Goal: Transaction & Acquisition: Purchase product/service

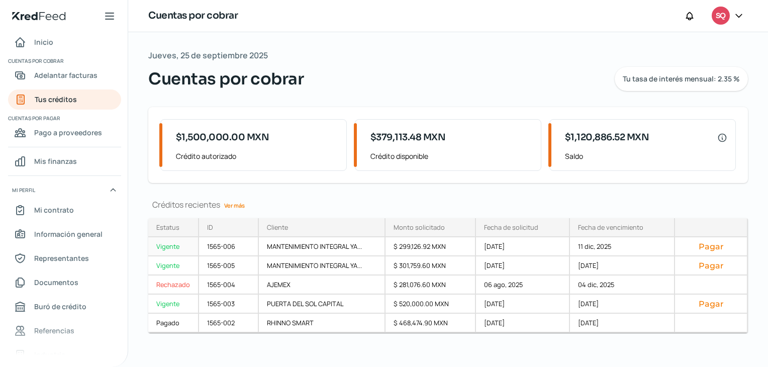
scroll to position [6, 0]
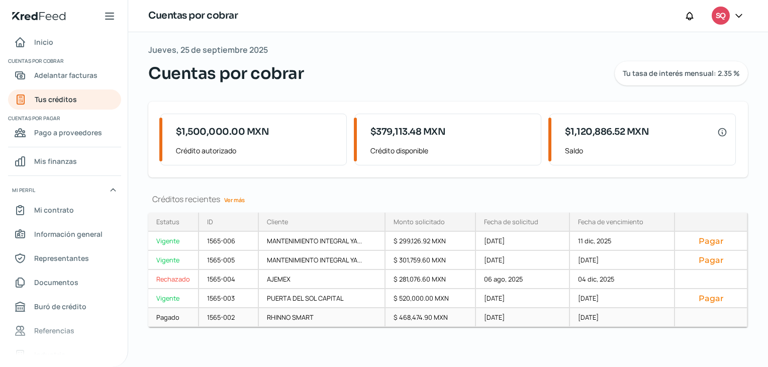
click at [169, 316] on div "Pagado" at bounding box center [173, 317] width 51 height 19
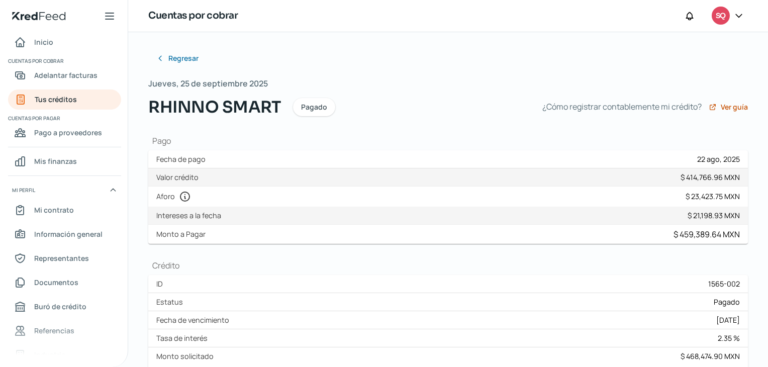
drag, startPoint x: 147, startPoint y: 83, endPoint x: 270, endPoint y: 85, distance: 122.7
drag, startPoint x: 270, startPoint y: 85, endPoint x: 161, endPoint y: 79, distance: 109.3
click at [161, 79] on div "Jueves, 25 de septiembre 2025 RHINNO SMART Pagado ¿Cómo registrar contablemente…" at bounding box center [448, 97] width 600 height 43
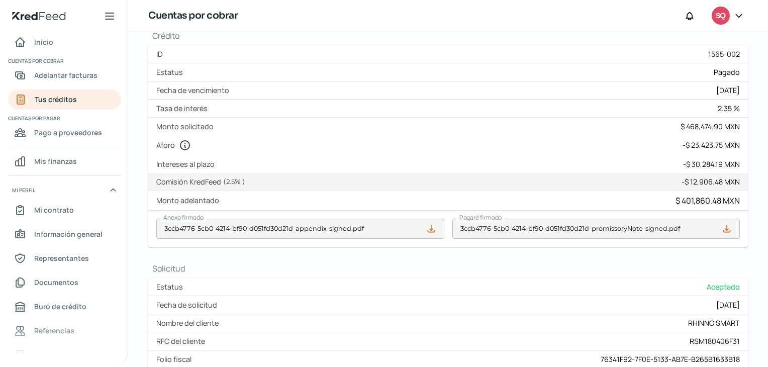
scroll to position [206, 0]
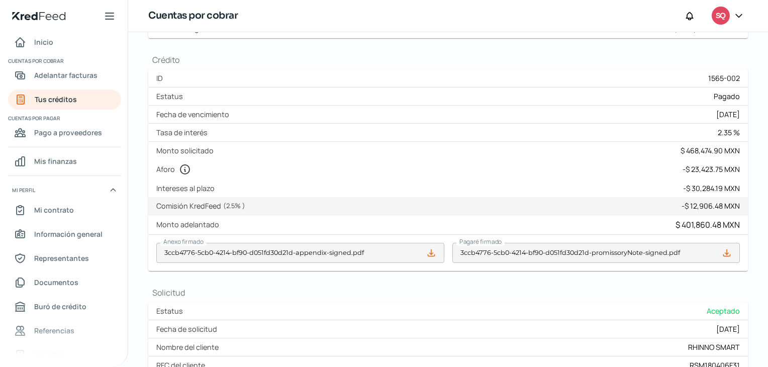
drag, startPoint x: 155, startPoint y: 150, endPoint x: 208, endPoint y: 151, distance: 52.3
click at [208, 151] on div "Monto solicitado $ 468,474.90 MXN" at bounding box center [448, 151] width 600 height 18
drag, startPoint x: 688, startPoint y: 188, endPoint x: 718, endPoint y: 188, distance: 29.7
click at [718, 188] on div "- $ 30,284.19 MXN" at bounding box center [711, 188] width 57 height 10
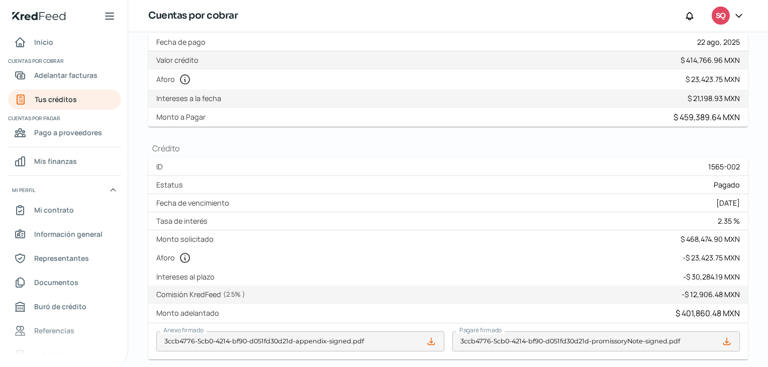
scroll to position [0, 0]
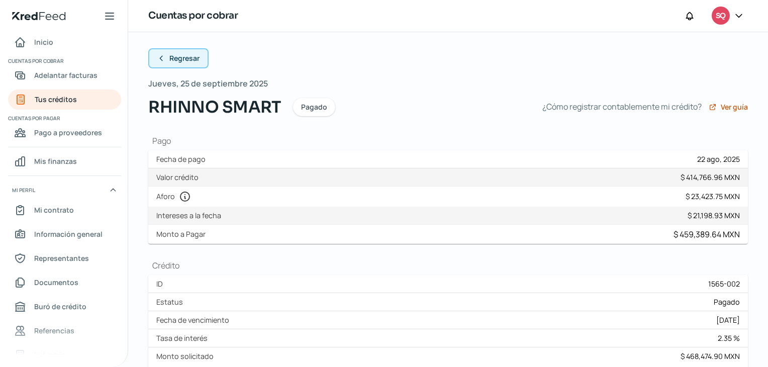
click at [182, 48] on button "Regresar" at bounding box center [178, 58] width 60 height 20
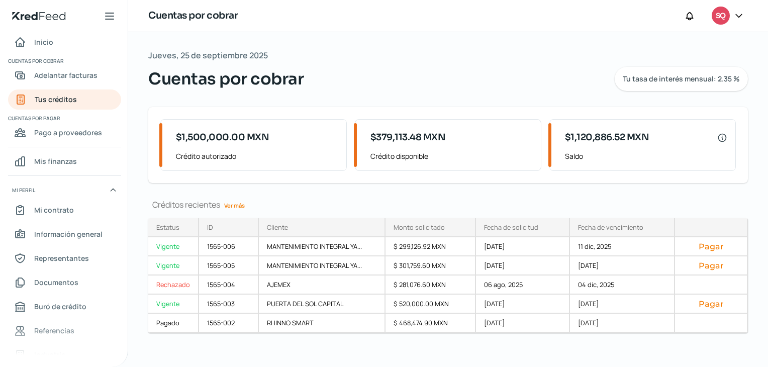
scroll to position [6, 0]
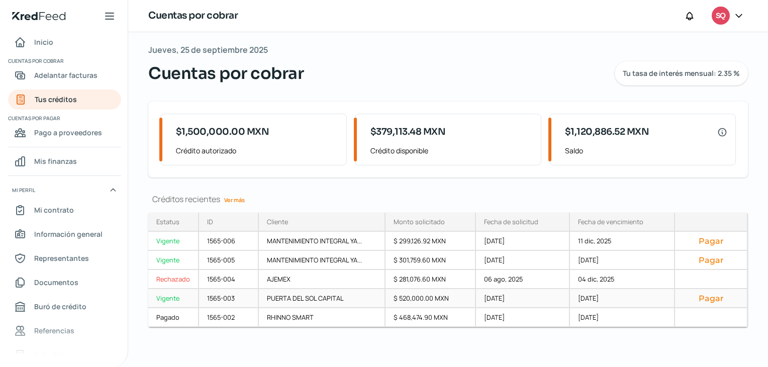
click at [279, 294] on div "PUERTA DEL SOL CAPITAL" at bounding box center [322, 298] width 127 height 19
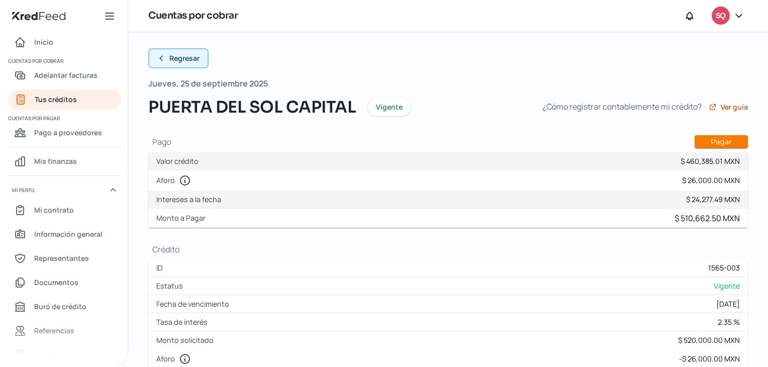
click at [188, 63] on button "Regresar" at bounding box center [178, 58] width 60 height 20
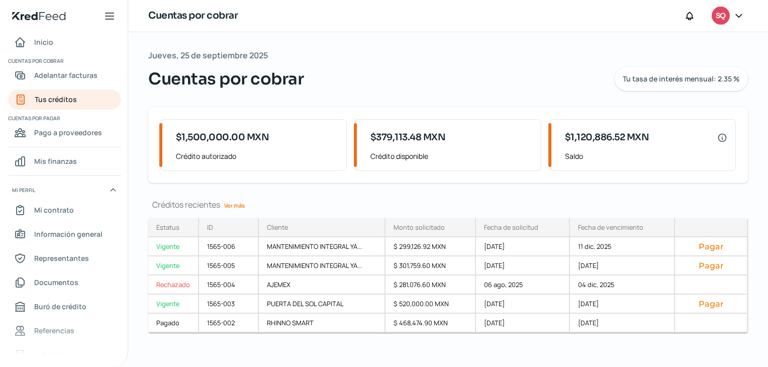
scroll to position [6, 0]
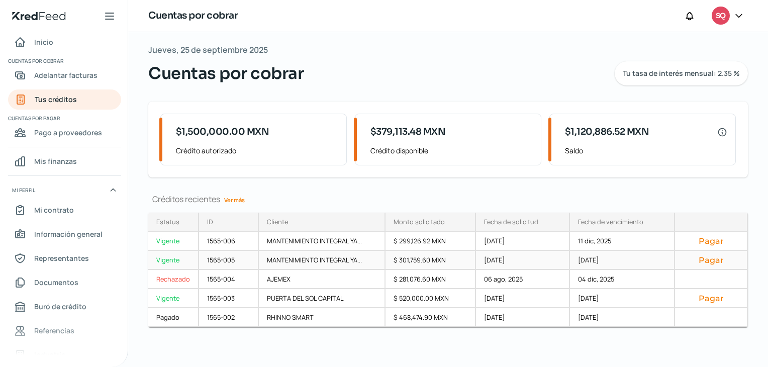
click at [227, 259] on div "1565-005" at bounding box center [229, 260] width 60 height 19
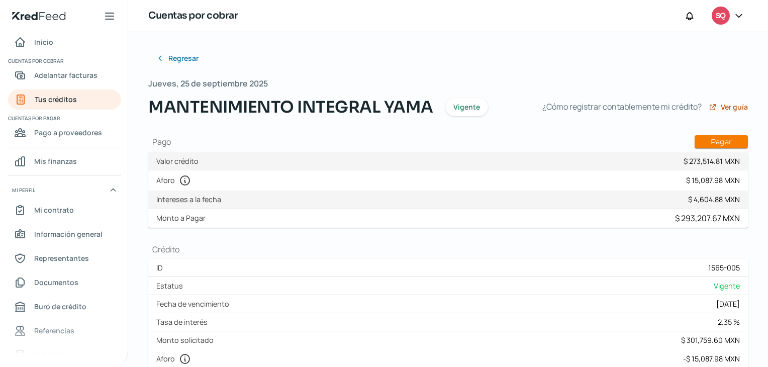
click at [227, 259] on div "ID 1565-005" at bounding box center [448, 268] width 600 height 18
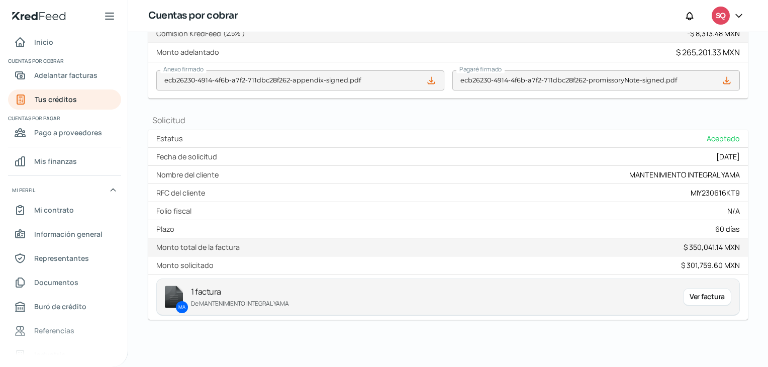
scroll to position [361, 0]
click at [726, 294] on div "Ver factura" at bounding box center [707, 298] width 48 height 18
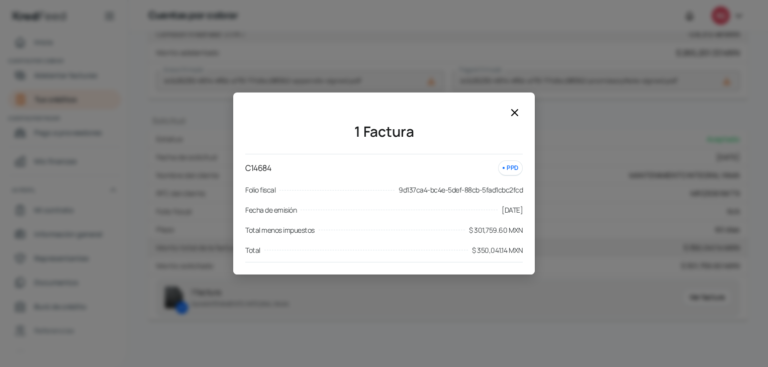
click at [517, 111] on icon at bounding box center [515, 113] width 12 height 12
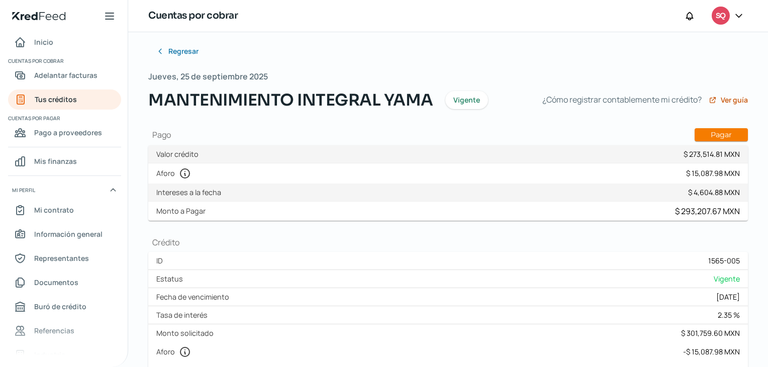
scroll to position [0, 0]
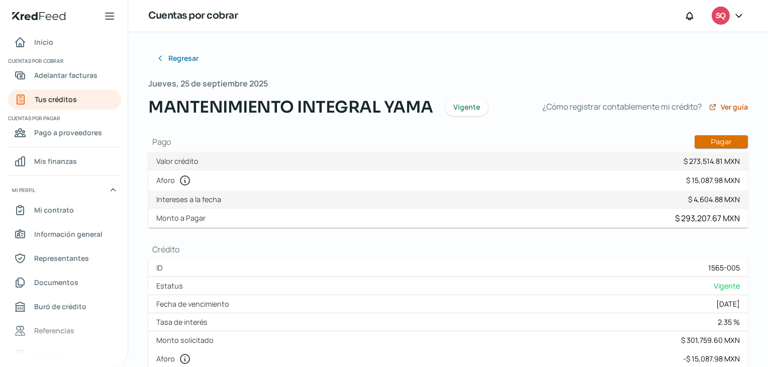
click at [740, 143] on button "Pagar" at bounding box center [721, 141] width 53 height 13
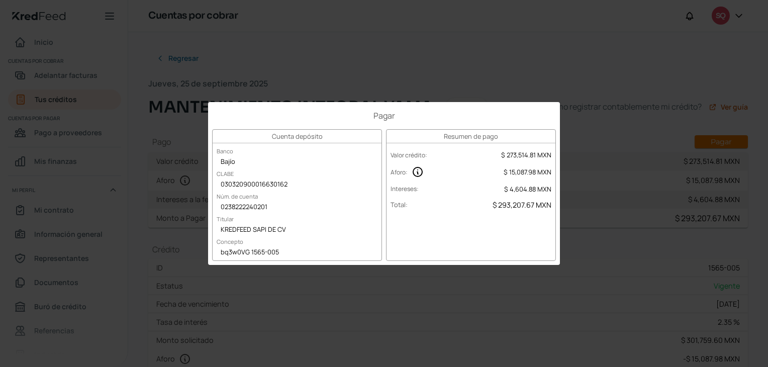
click at [420, 50] on div "Pagar Cuenta depósito Banco Bajío CLABE 030320900016630162 Núm. de cuenta 02382…" at bounding box center [384, 183] width 768 height 367
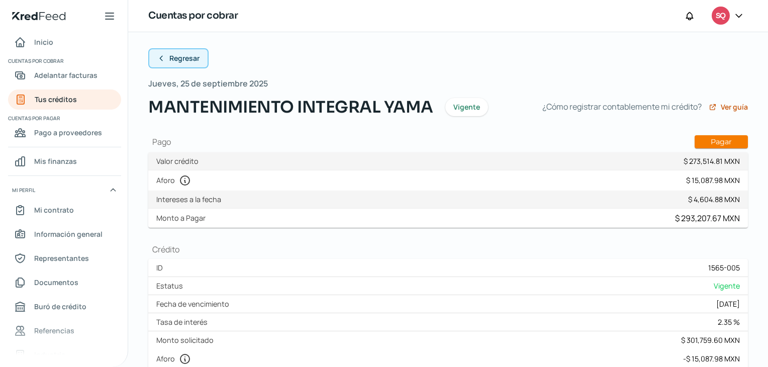
click at [177, 62] on span "Regresar" at bounding box center [184, 58] width 30 height 7
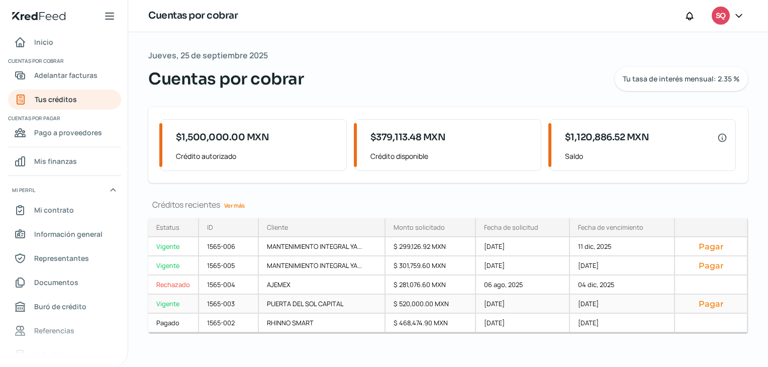
click at [713, 305] on button "Pagar" at bounding box center [711, 304] width 56 height 10
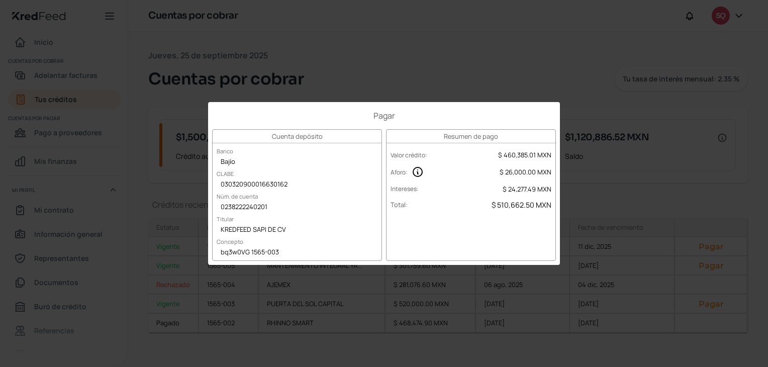
click at [478, 48] on div "Pagar Cuenta depósito Banco Bajío CLABE 030320900016630162 Núm. de cuenta 02382…" at bounding box center [384, 183] width 768 height 367
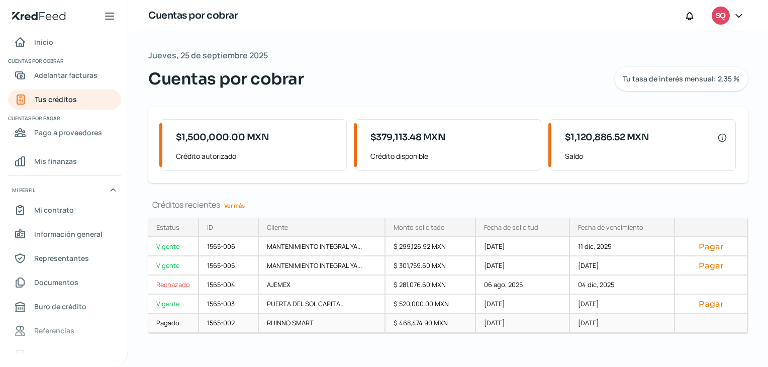
scroll to position [6, 0]
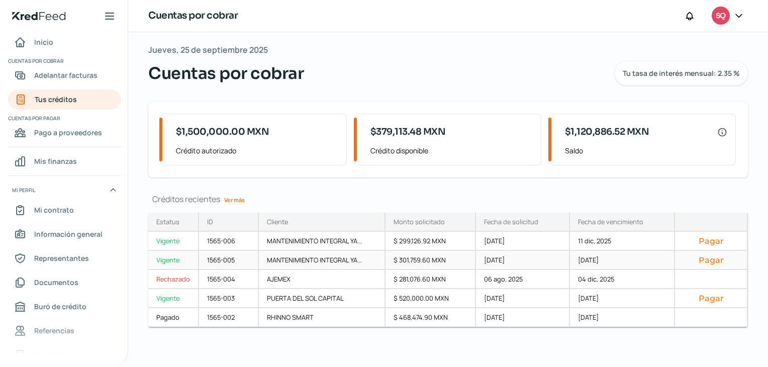
click at [253, 255] on div "1565-005" at bounding box center [229, 260] width 60 height 19
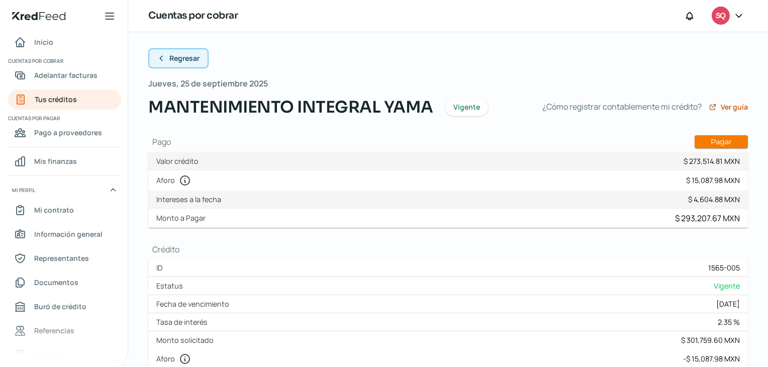
click at [183, 61] on span "Regresar" at bounding box center [184, 58] width 30 height 7
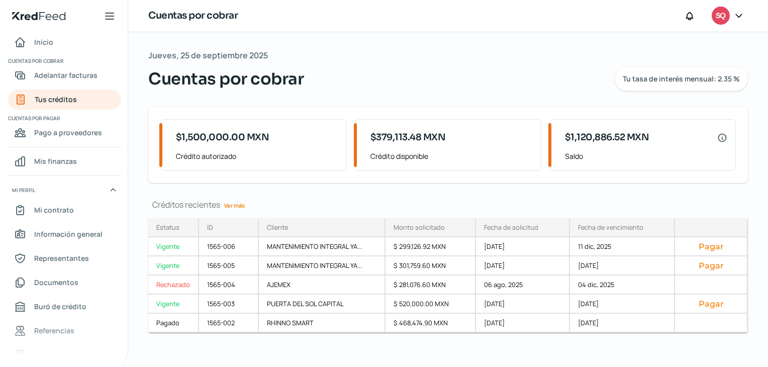
scroll to position [6, 0]
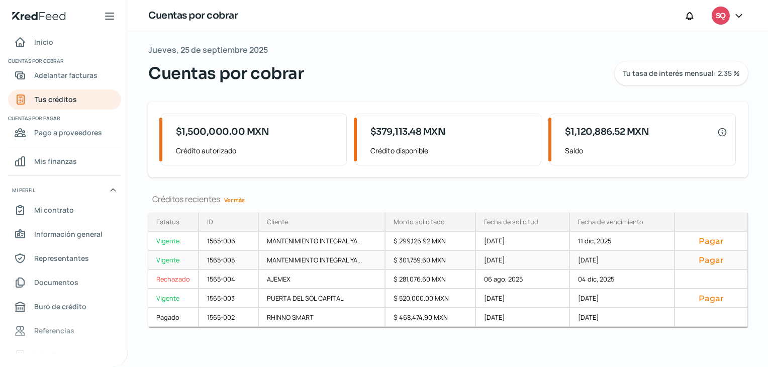
click at [716, 255] on button "Pagar" at bounding box center [711, 260] width 56 height 10
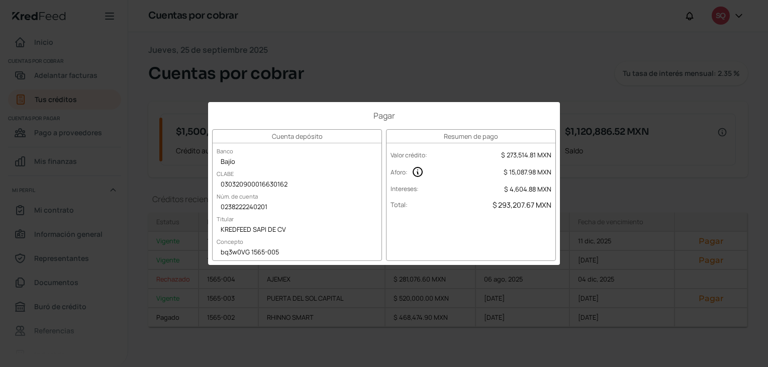
click at [496, 48] on div "Pagar Cuenta depósito Banco Bajío CLABE 030320900016630162 Núm. de cuenta 02382…" at bounding box center [384, 183] width 768 height 367
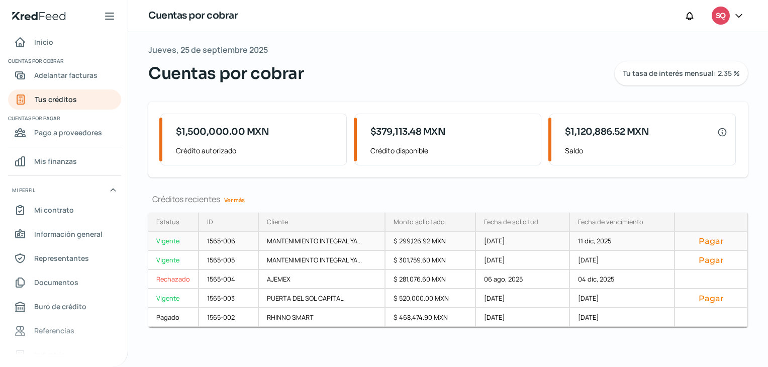
click at [316, 240] on div "MANTENIMIENTO INTEGRAL YA..." at bounding box center [322, 241] width 127 height 19
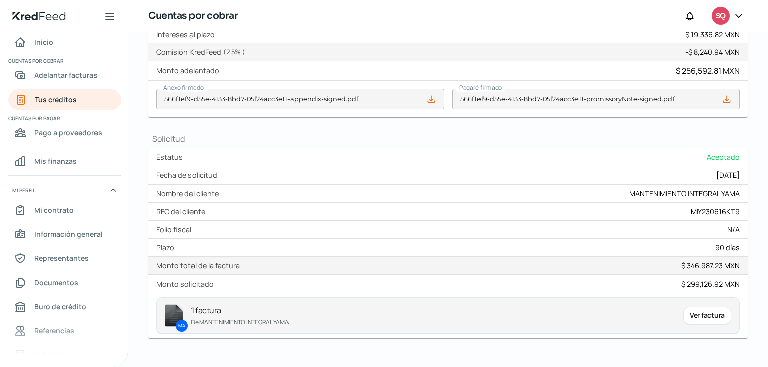
scroll to position [370, 0]
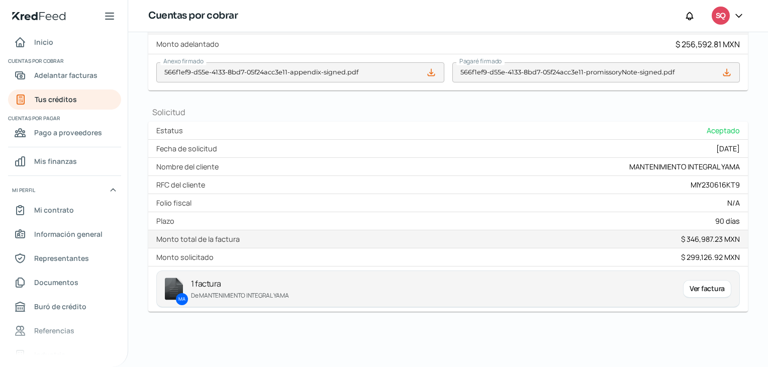
click at [696, 287] on div "Ver factura" at bounding box center [707, 289] width 48 height 18
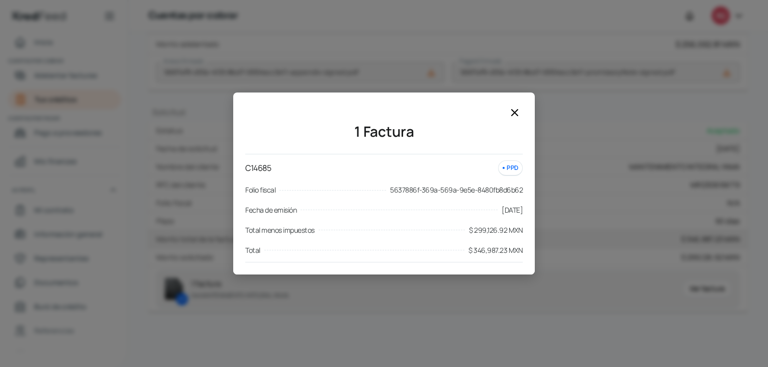
click at [518, 113] on icon at bounding box center [515, 113] width 12 height 12
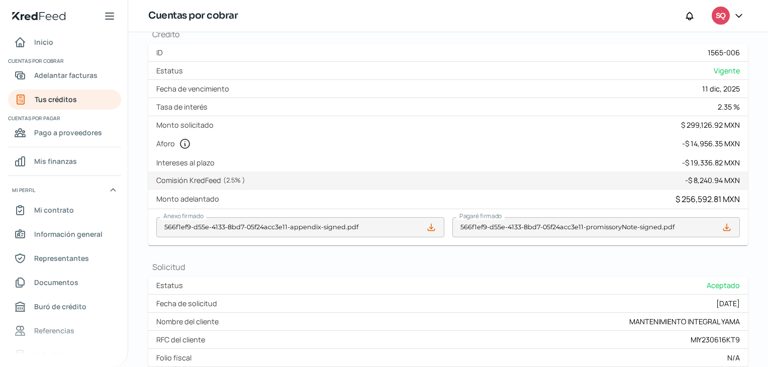
scroll to position [0, 0]
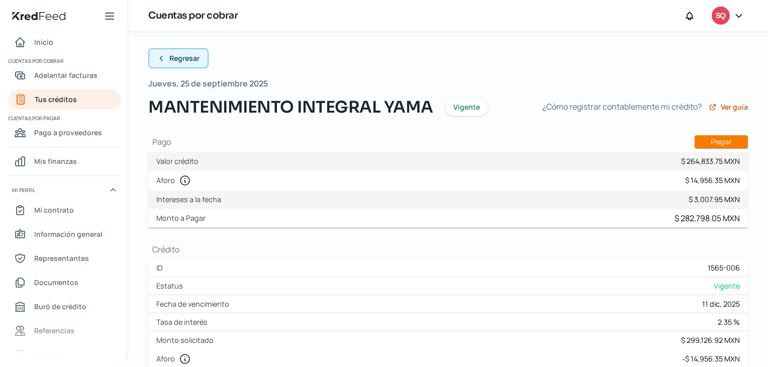
click at [160, 51] on button "Regresar" at bounding box center [178, 58] width 60 height 20
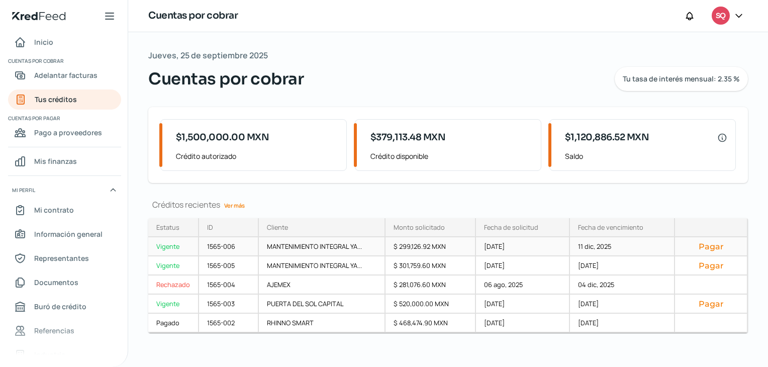
click at [702, 248] on button "Pagar" at bounding box center [711, 246] width 56 height 10
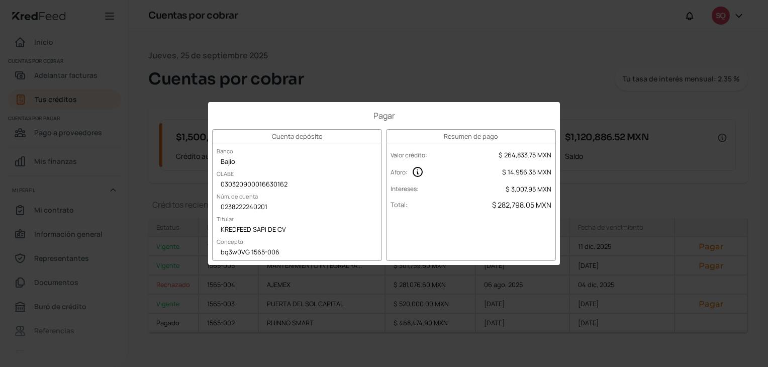
click at [321, 4] on div "Pagar Cuenta depósito Banco Bajío CLABE 030320900016630162 Núm. de cuenta 02382…" at bounding box center [384, 183] width 768 height 367
